Goal: Information Seeking & Learning: Learn about a topic

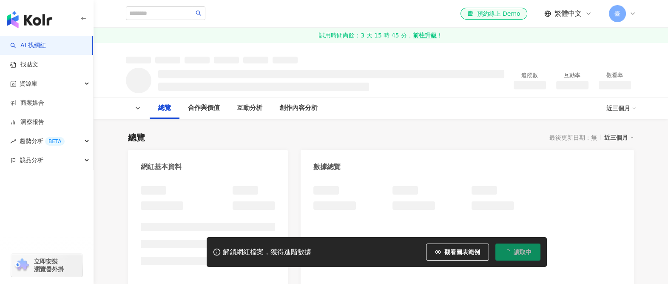
scroll to position [170, 0]
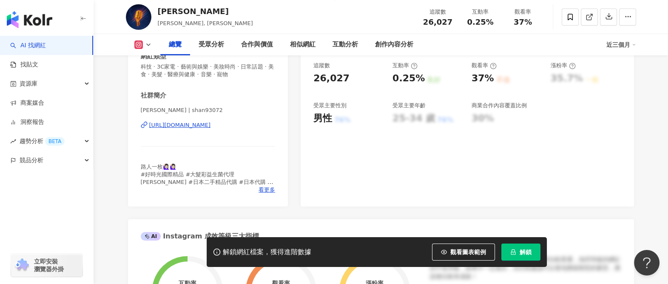
scroll to position [85, 0]
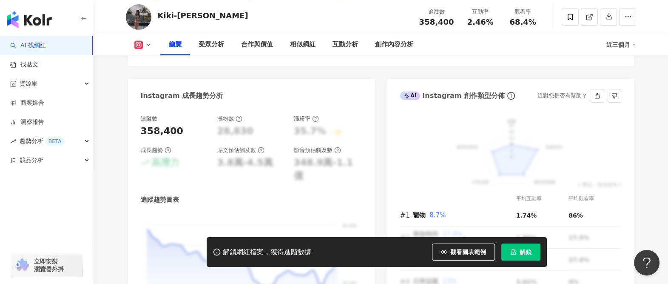
scroll to position [425, 0]
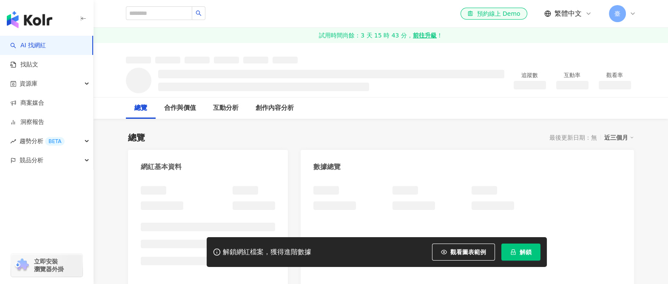
drag, startPoint x: 254, startPoint y: 73, endPoint x: 458, endPoint y: 178, distance: 229.3
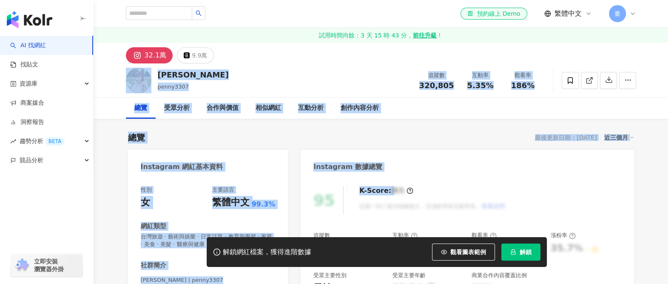
click at [238, 75] on div "俞莉 penny3307 追蹤數 320,805 互動率 5.35% 觀看率 186%" at bounding box center [381, 80] width 544 height 34
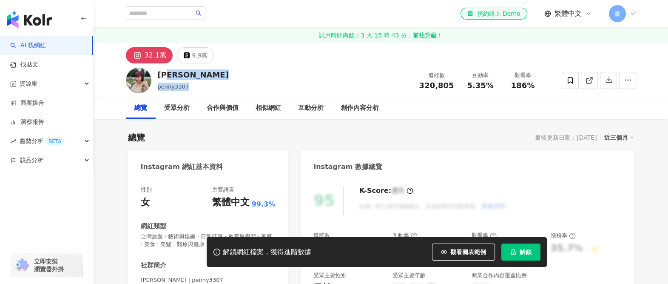
drag, startPoint x: 188, startPoint y: 81, endPoint x: 181, endPoint y: 86, distance: 8.8
click at [181, 86] on div "俞莉 penny3307 追蹤數 320,805 互動率 5.35% 觀看率 186%" at bounding box center [381, 80] width 544 height 34
click at [181, 86] on span "penny3307" at bounding box center [173, 86] width 31 height 6
click at [172, 87] on span "penny3307" at bounding box center [173, 86] width 31 height 6
click at [171, 88] on span "penny3307" at bounding box center [173, 86] width 31 height 6
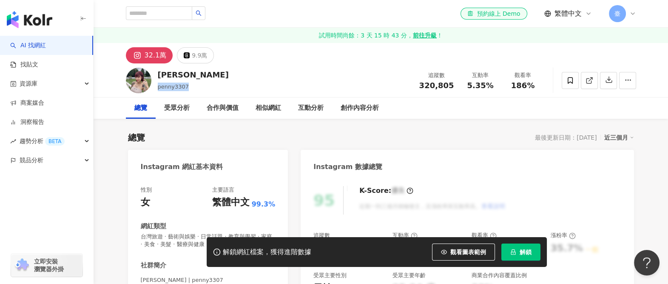
click at [171, 88] on span "penny3307" at bounding box center [173, 86] width 31 height 6
click at [196, 58] on div "9.9萬" at bounding box center [199, 55] width 15 height 12
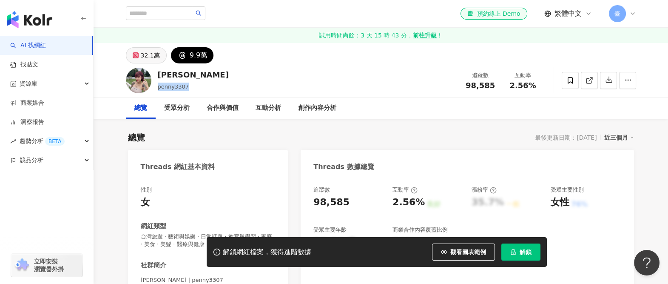
click at [142, 55] on div "32.1萬" at bounding box center [150, 55] width 19 height 12
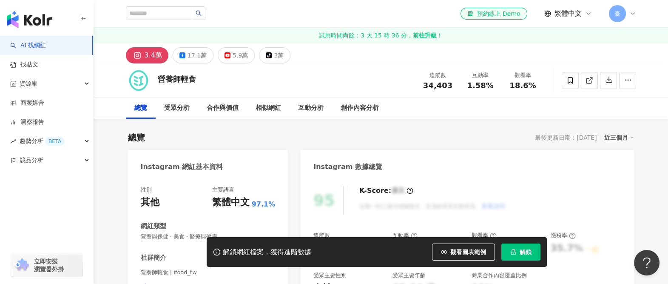
click at [140, 57] on rect at bounding box center [138, 55] width 8 height 8
